Goal: Navigation & Orientation: Find specific page/section

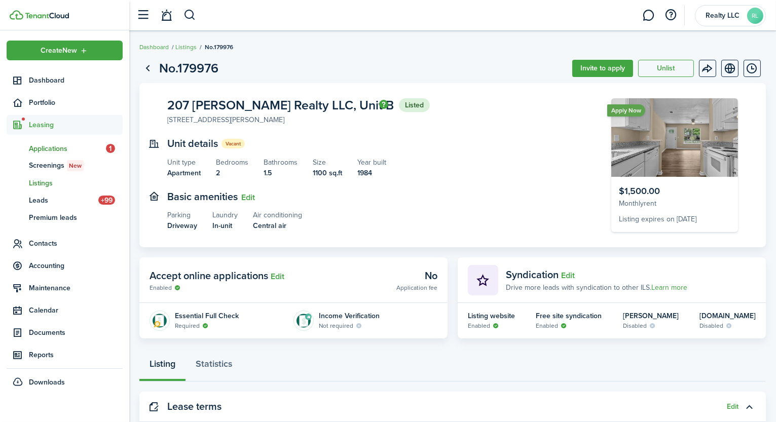
click at [83, 153] on link "ap Applications 1" at bounding box center [65, 148] width 116 height 17
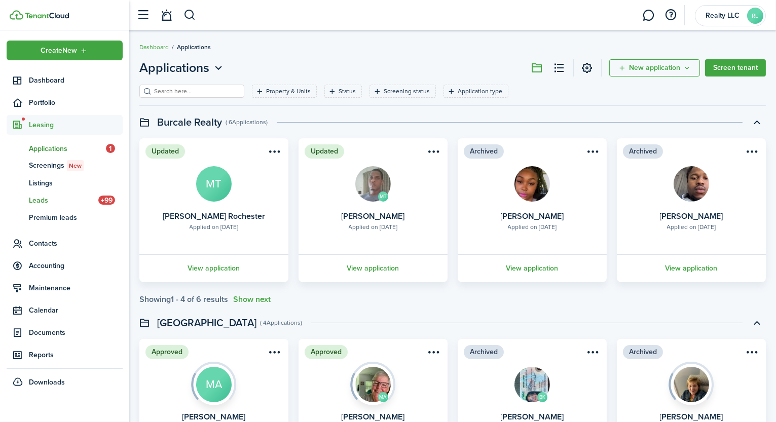
click at [57, 202] on span "Leads" at bounding box center [63, 200] width 69 height 11
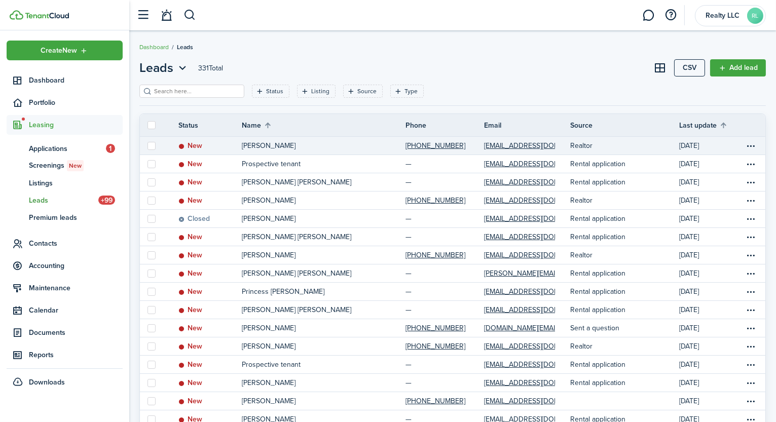
click at [208, 148] on link "New" at bounding box center [209, 146] width 63 height 18
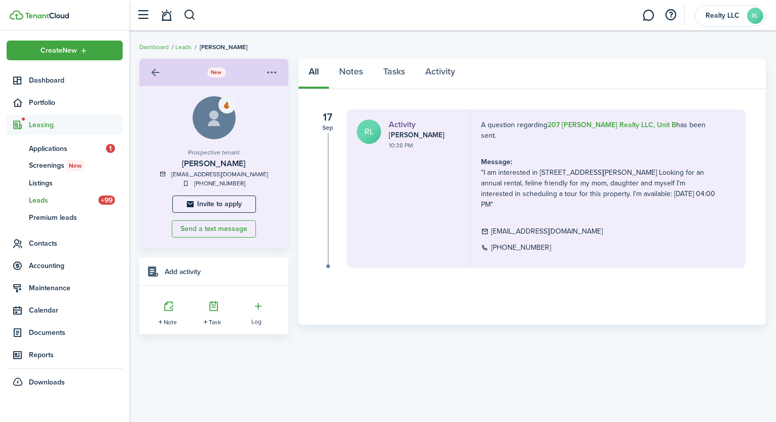
click at [80, 201] on span "Leads" at bounding box center [63, 200] width 69 height 11
